Goal: Navigation & Orientation: Find specific page/section

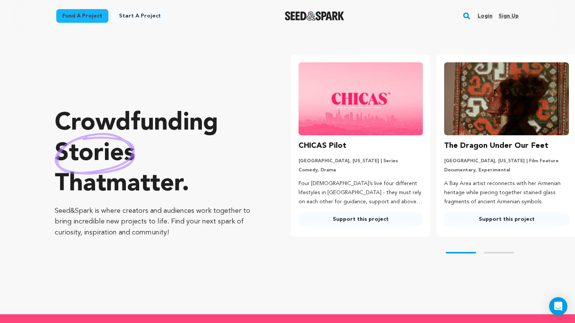
click at [491, 15] on link "Login" at bounding box center [484, 16] width 15 height 12
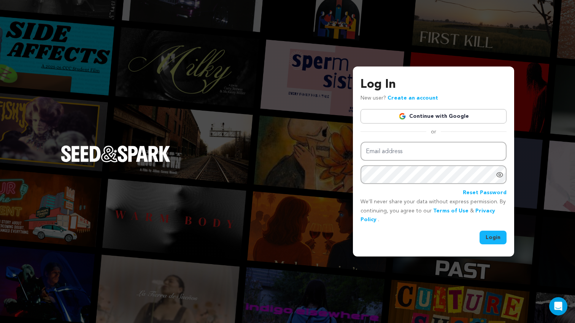
click at [413, 115] on link "Continue with Google" at bounding box center [433, 116] width 146 height 14
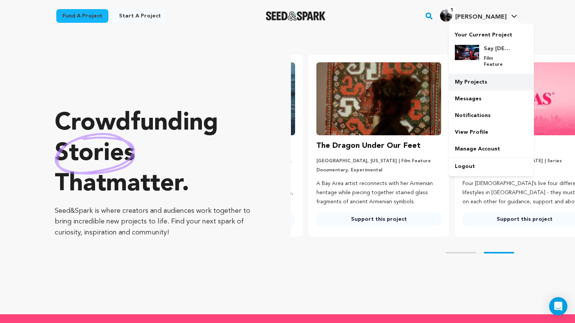
scroll to position [0, 152]
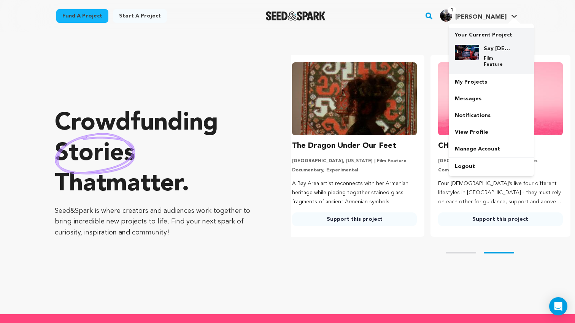
click at [480, 43] on div "Say Gay: The Faces of Pride Film Feature" at bounding box center [490, 56] width 73 height 35
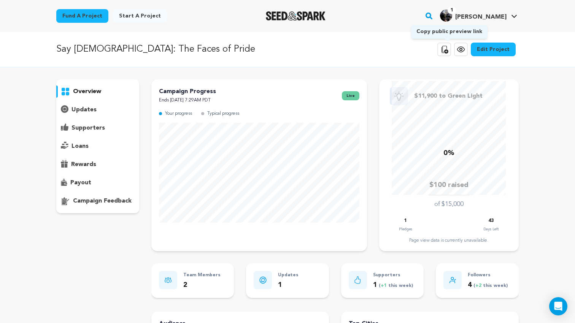
click at [448, 50] on icon at bounding box center [444, 50] width 7 height 8
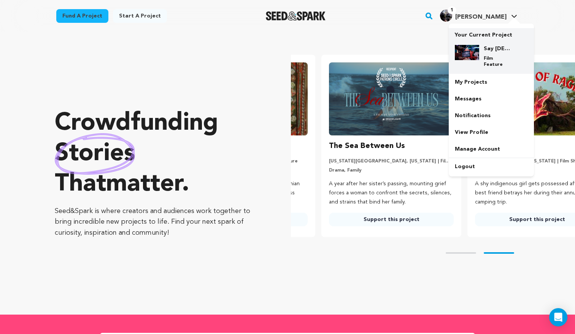
scroll to position [0, 152]
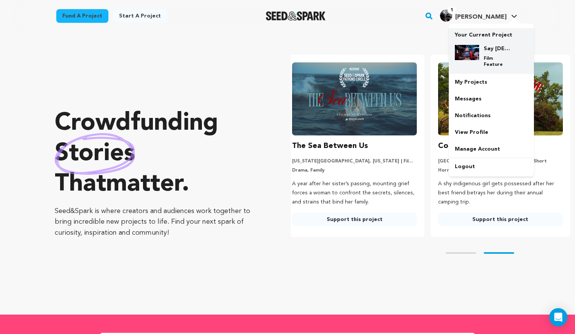
click at [487, 45] on h4 "Say [DEMOGRAPHIC_DATA]: The Faces of Pride" at bounding box center [496, 49] width 27 height 8
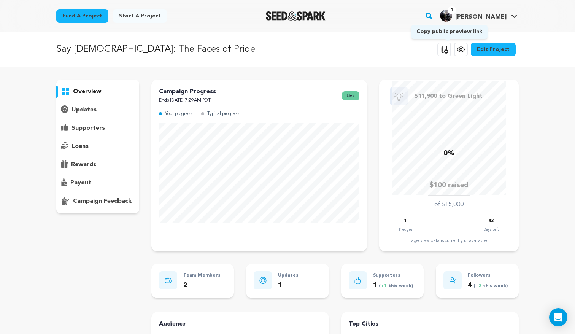
click at [445, 49] on icon at bounding box center [443, 49] width 9 height 9
